Goal: Information Seeking & Learning: Check status

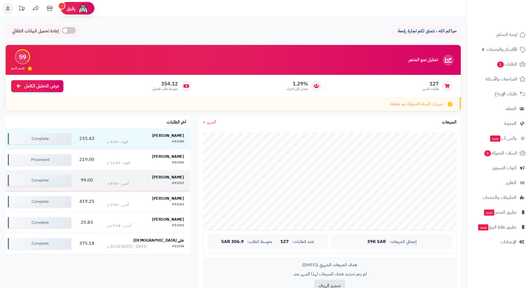
click at [78, 177] on td "99.00" at bounding box center [86, 180] width 27 height 21
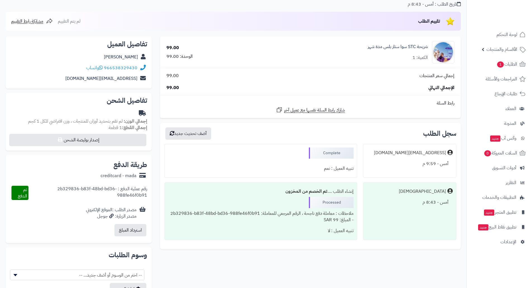
scroll to position [45, 0]
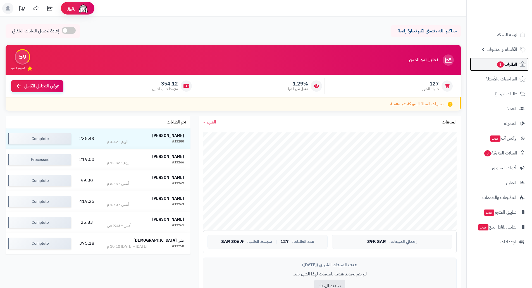
click at [505, 66] on span "الطلبات 1" at bounding box center [507, 64] width 21 height 8
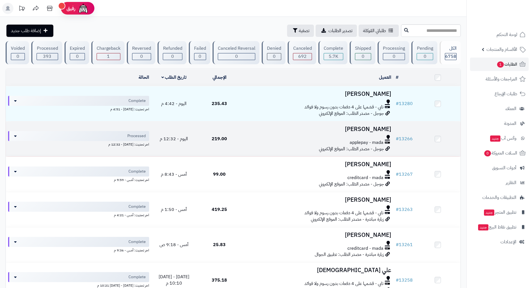
click at [364, 128] on h3 "[PERSON_NAME]" at bounding box center [317, 129] width 147 height 6
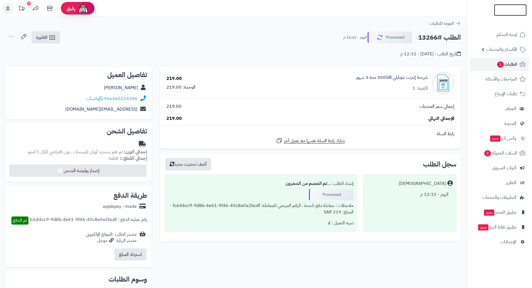
click at [513, 15] on img at bounding box center [510, 21] width 33 height 12
